Goal: Find specific page/section: Find specific page/section

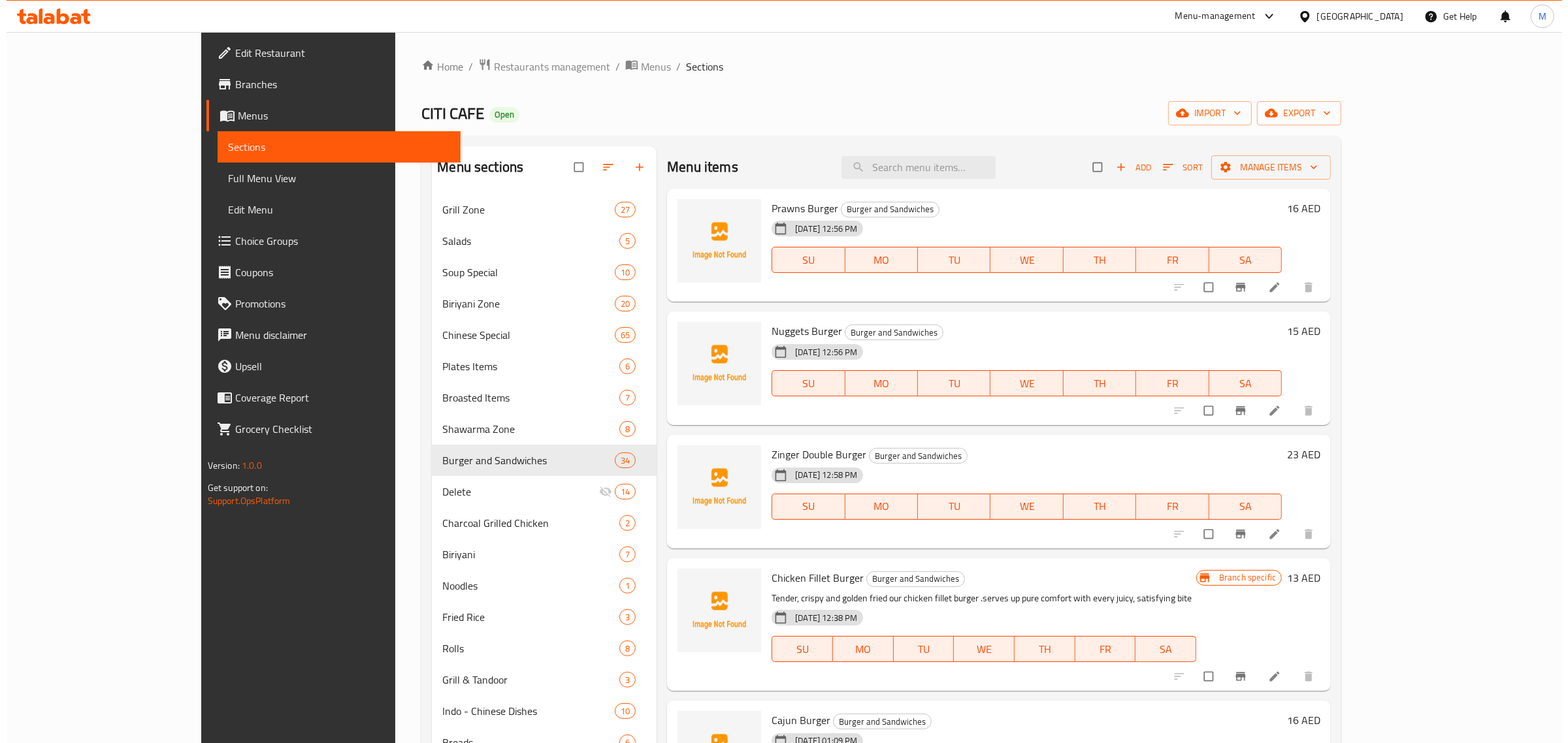
scroll to position [490, 0]
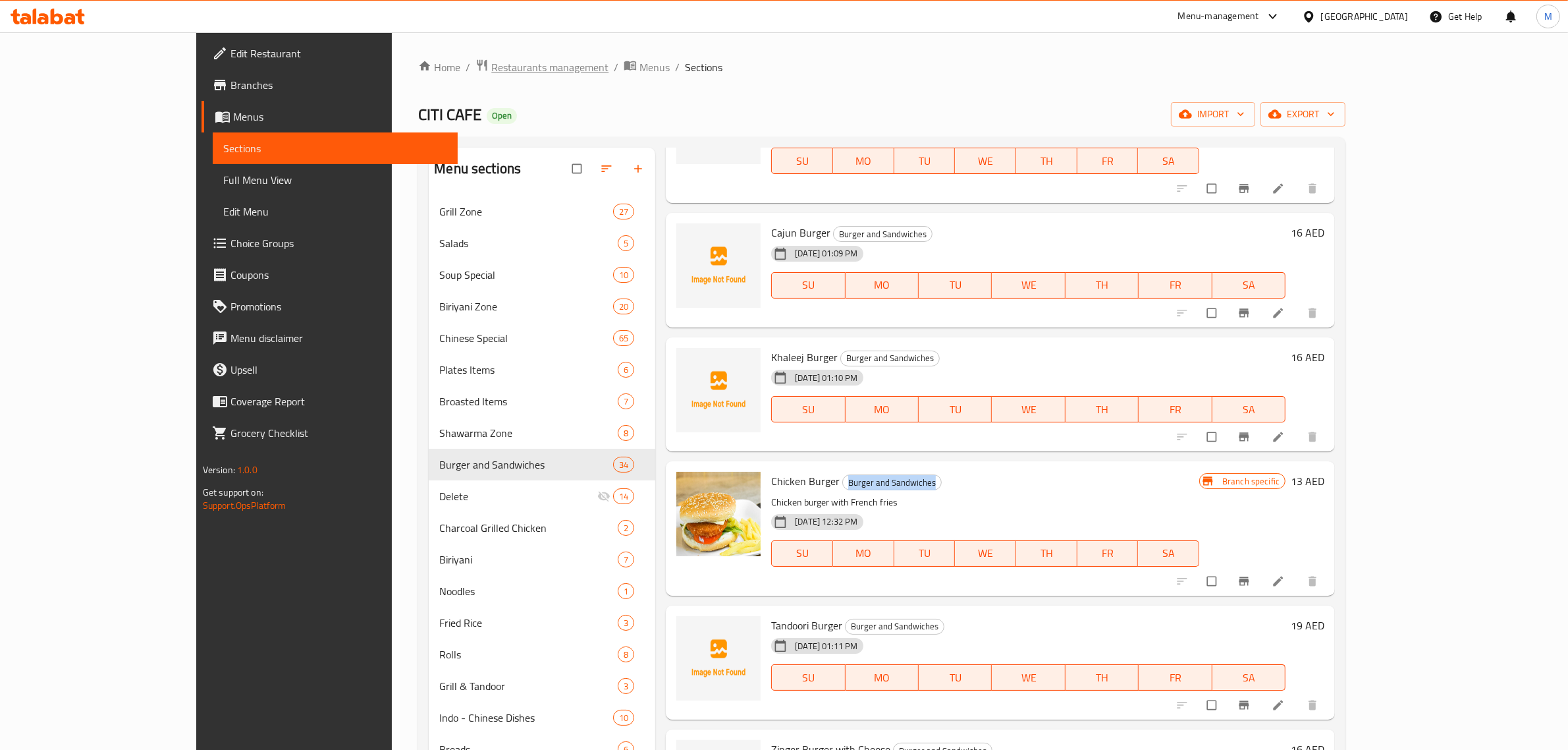
click at [491, 60] on span "Restaurants management" at bounding box center [550, 67] width 117 height 16
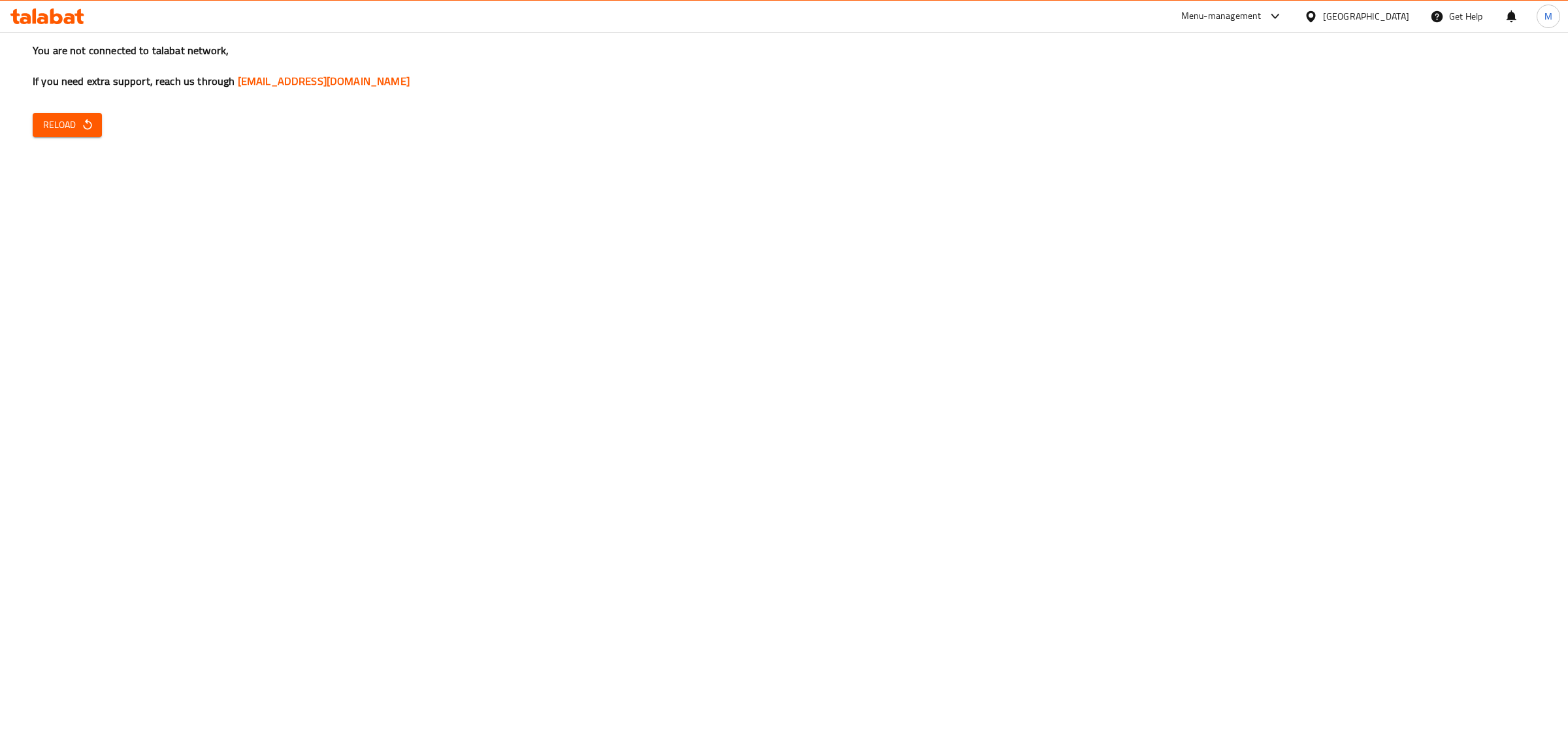
click at [59, 136] on button "Reload" at bounding box center [67, 125] width 69 height 24
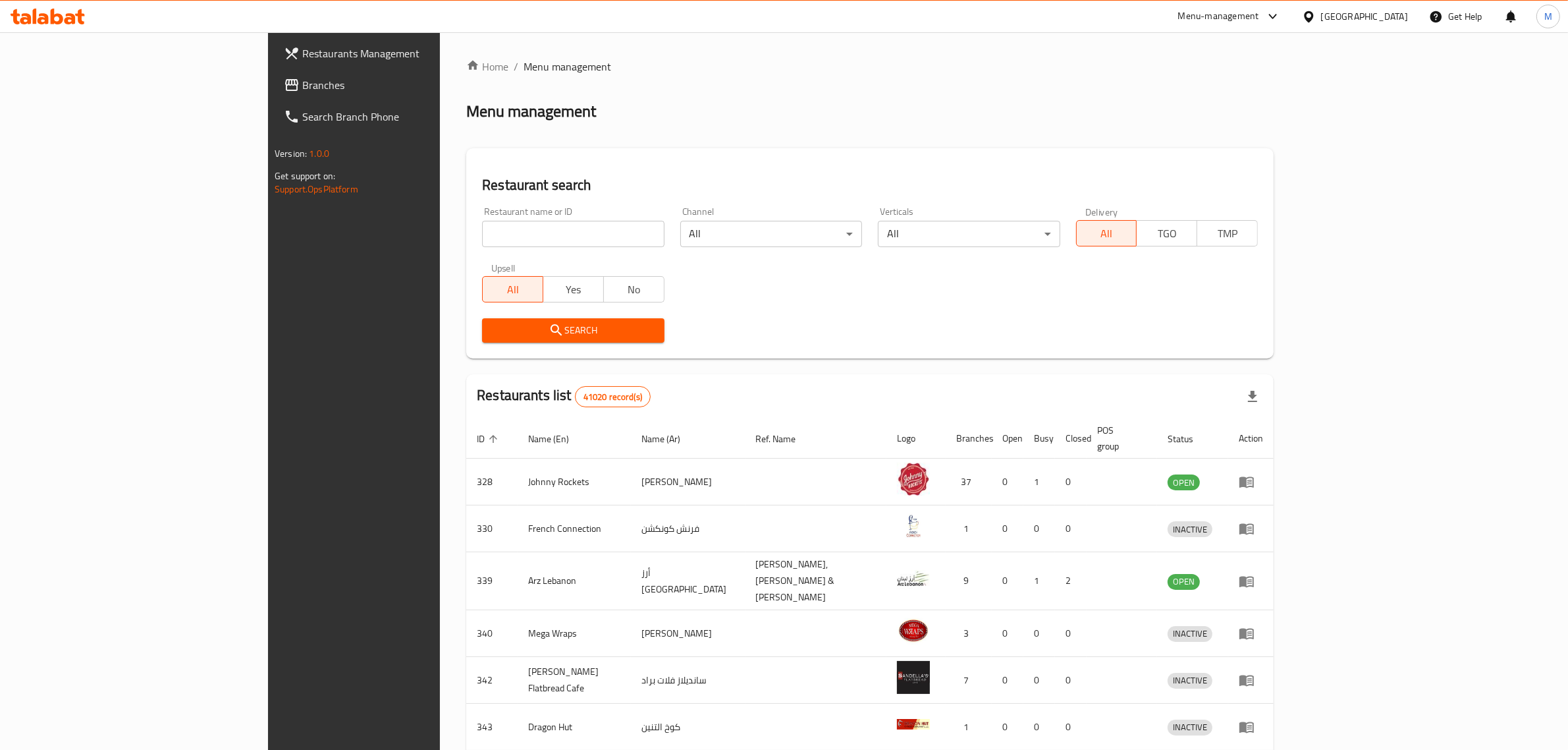
click at [1355, 19] on div "United Arab Emirates" at bounding box center [1365, 16] width 87 height 14
click at [1237, 136] on div "Egypt" at bounding box center [1265, 135] width 108 height 31
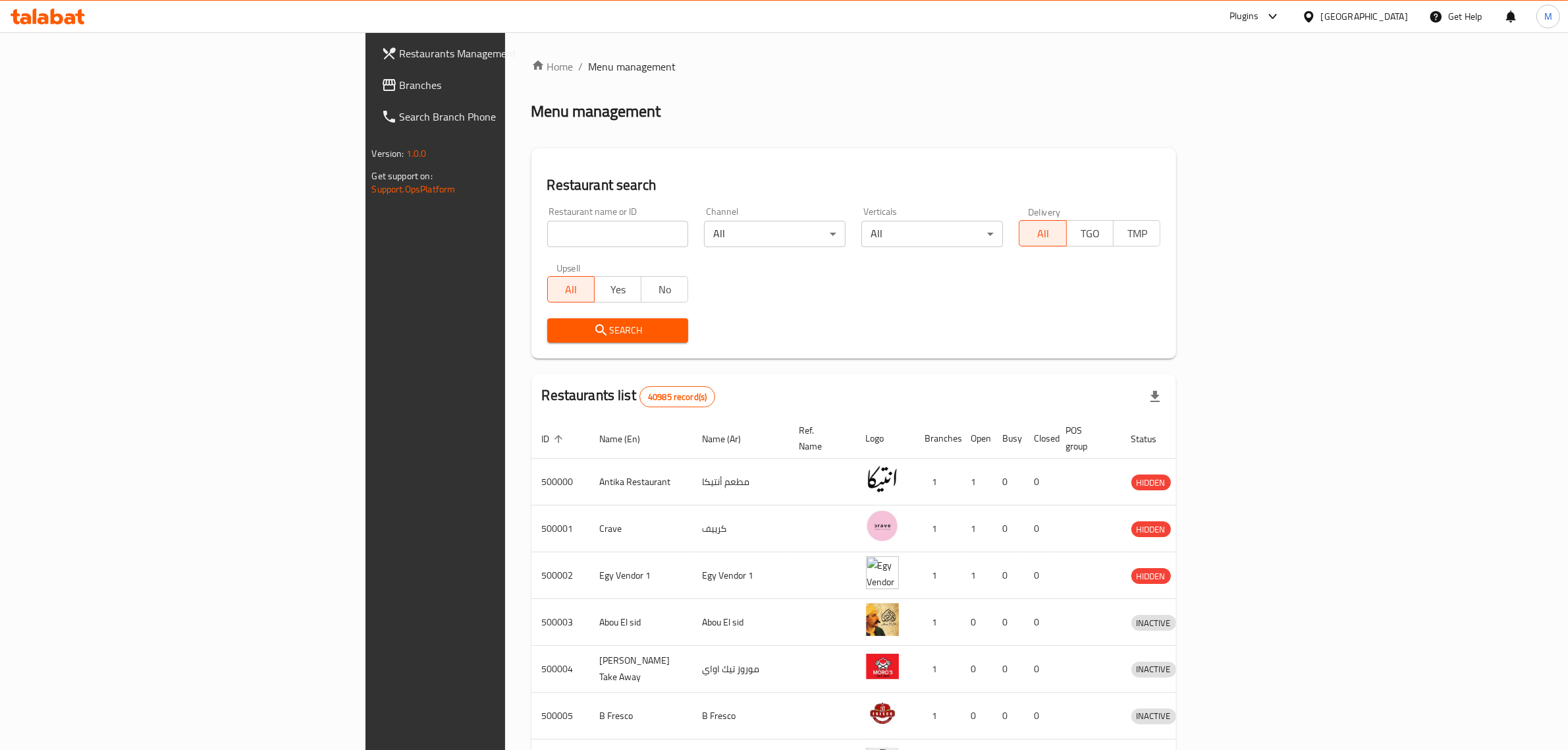
click at [370, 93] on link "Branches" at bounding box center [498, 85] width 257 height 31
